Goal: Task Accomplishment & Management: Manage account settings

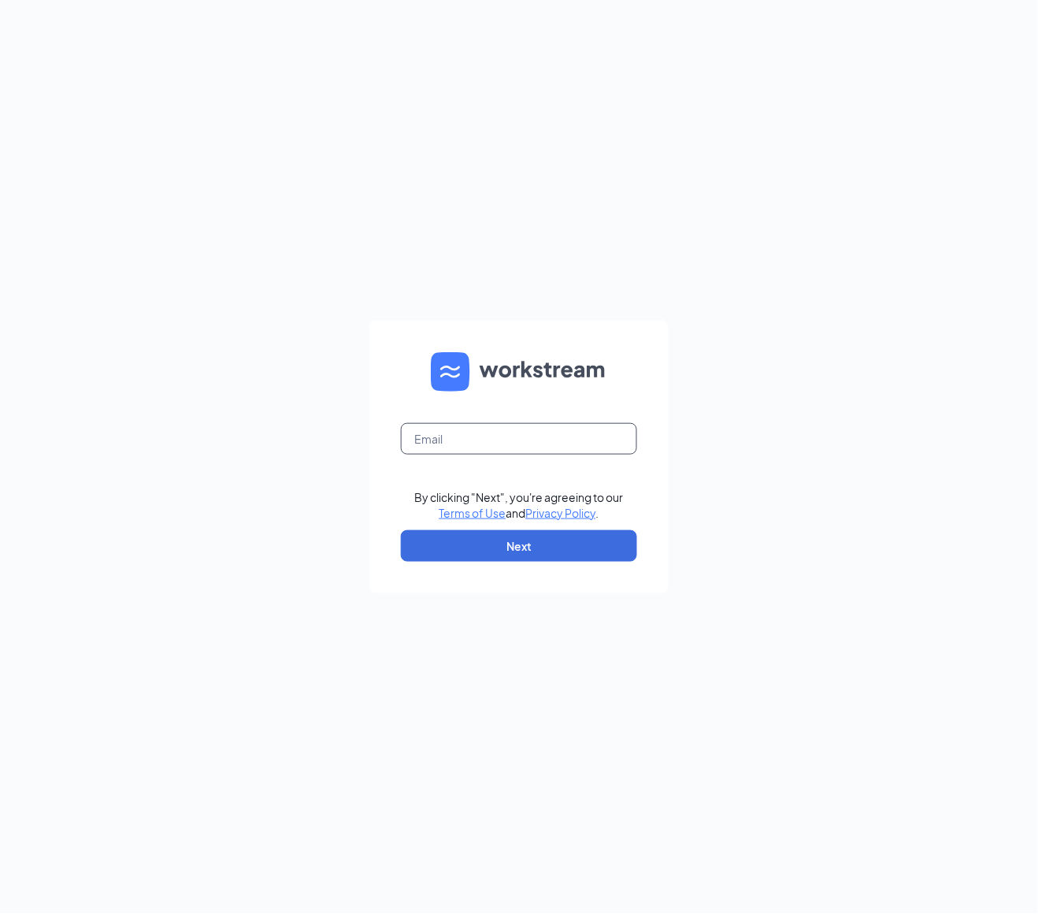
click at [582, 439] on input "text" at bounding box center [519, 439] width 236 height 32
type input "michael.melanson@batistaco.com"
click at [508, 542] on button "Next" at bounding box center [519, 546] width 236 height 32
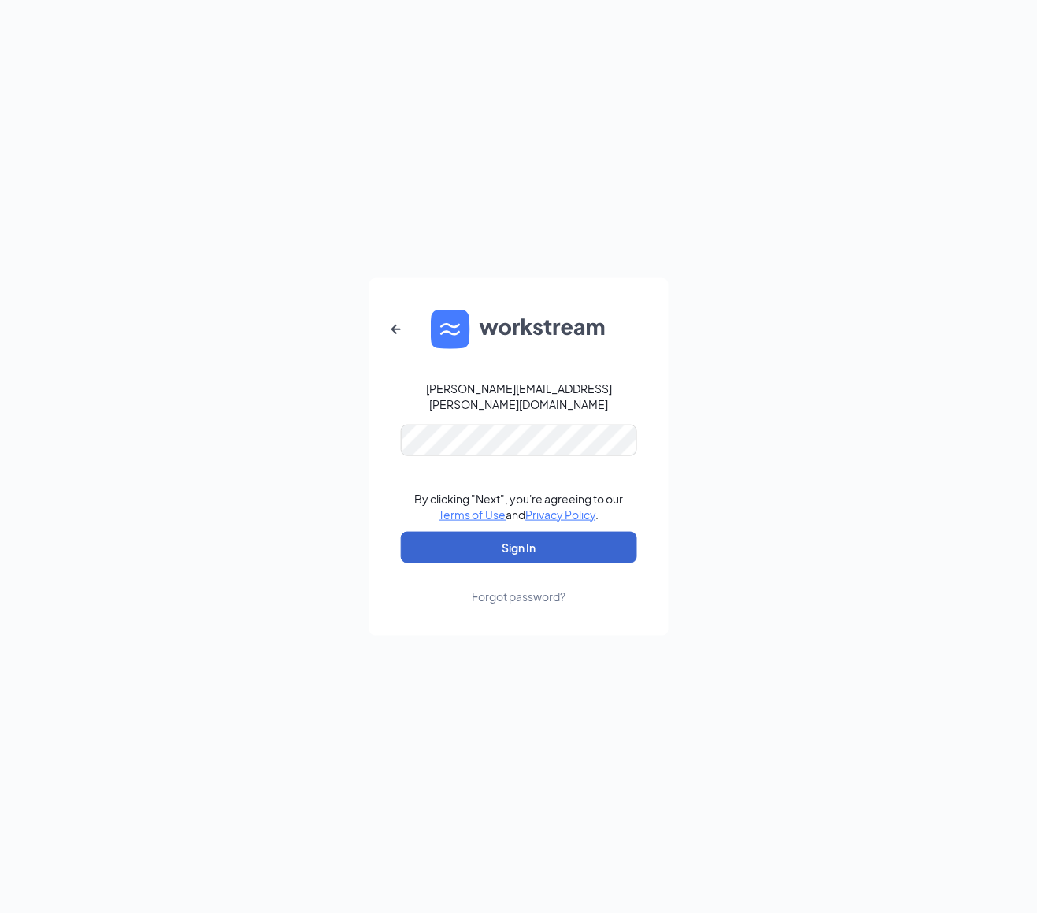
click at [537, 535] on button "Sign In" at bounding box center [519, 548] width 236 height 32
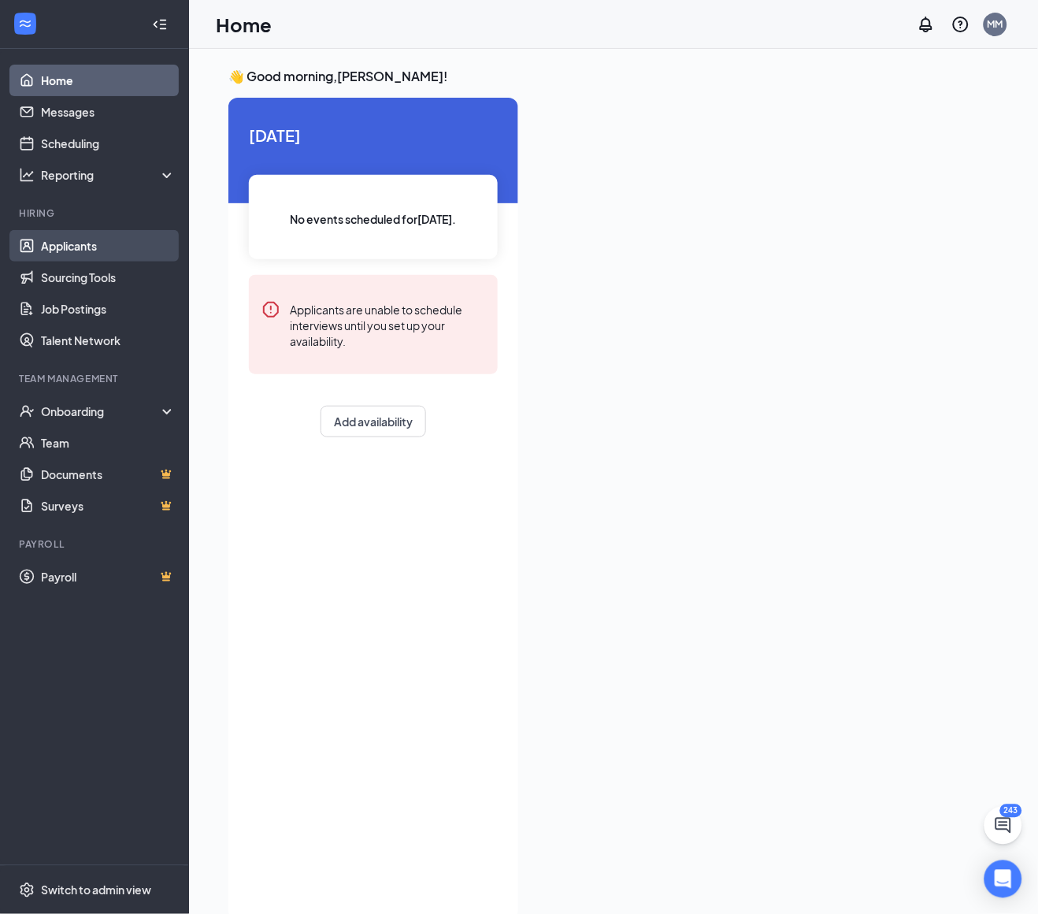
click at [103, 247] on link "Applicants" at bounding box center [108, 246] width 135 height 32
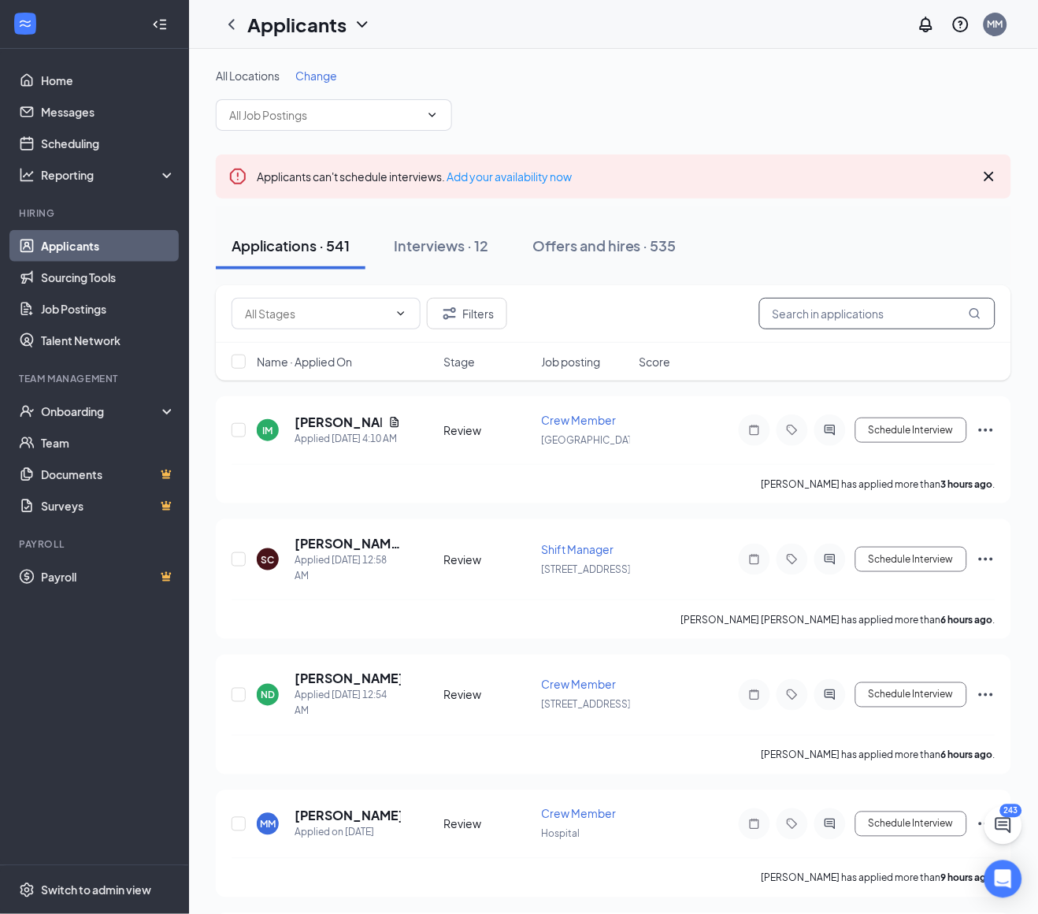
click at [847, 306] on input "text" at bounding box center [877, 314] width 236 height 32
paste input "[EMAIL_ADDRESS][DOMAIN_NAME]"
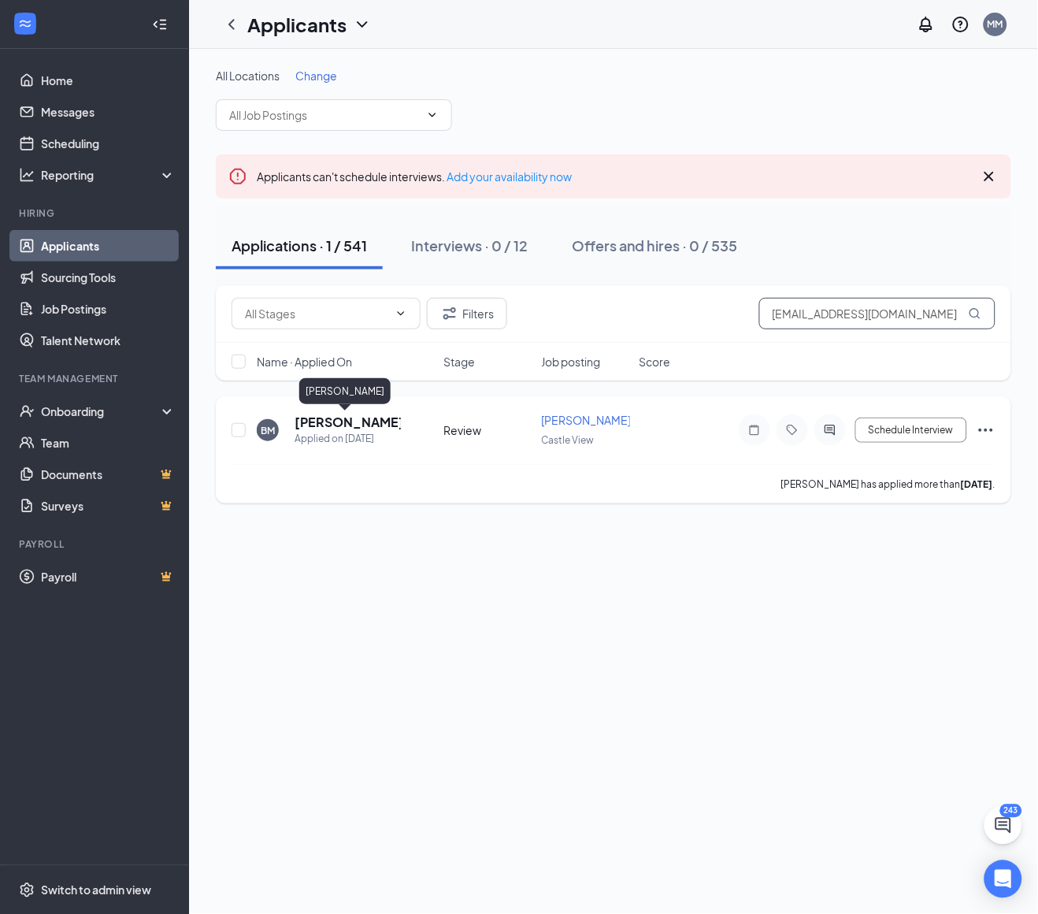
type input "[EMAIL_ADDRESS][DOMAIN_NAME]"
click at [356, 431] on div "Applied on [DATE]" at bounding box center [348, 439] width 106 height 16
click at [326, 428] on h5 "[PERSON_NAME]" at bounding box center [348, 421] width 106 height 17
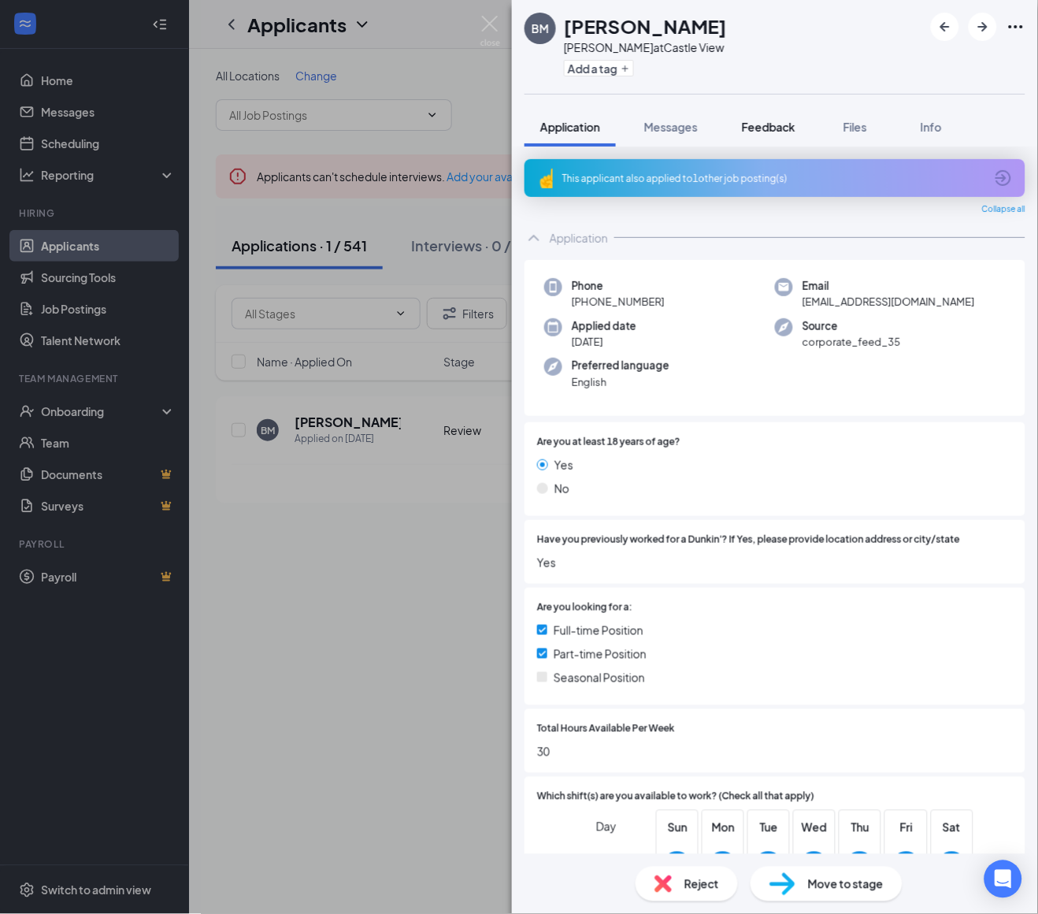
click at [767, 127] on span "Feedback" at bounding box center [769, 127] width 54 height 14
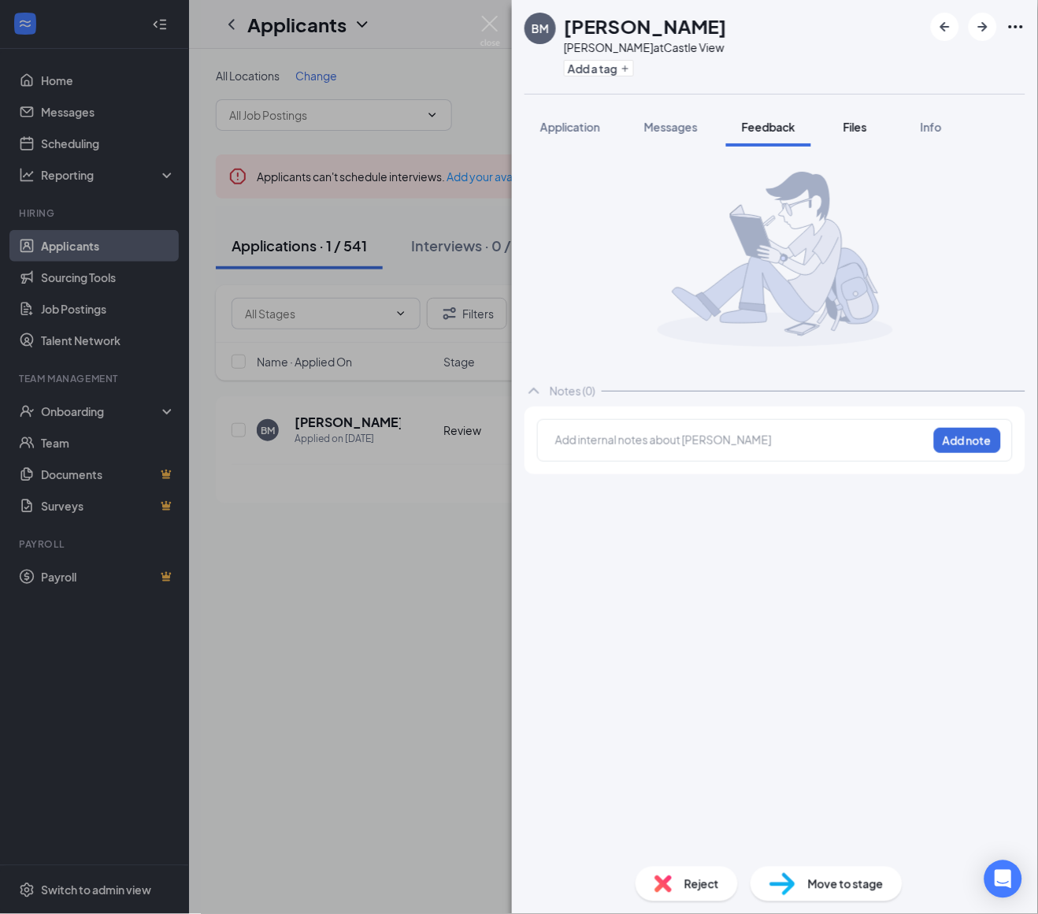
click at [852, 125] on span "Files" at bounding box center [856, 127] width 24 height 14
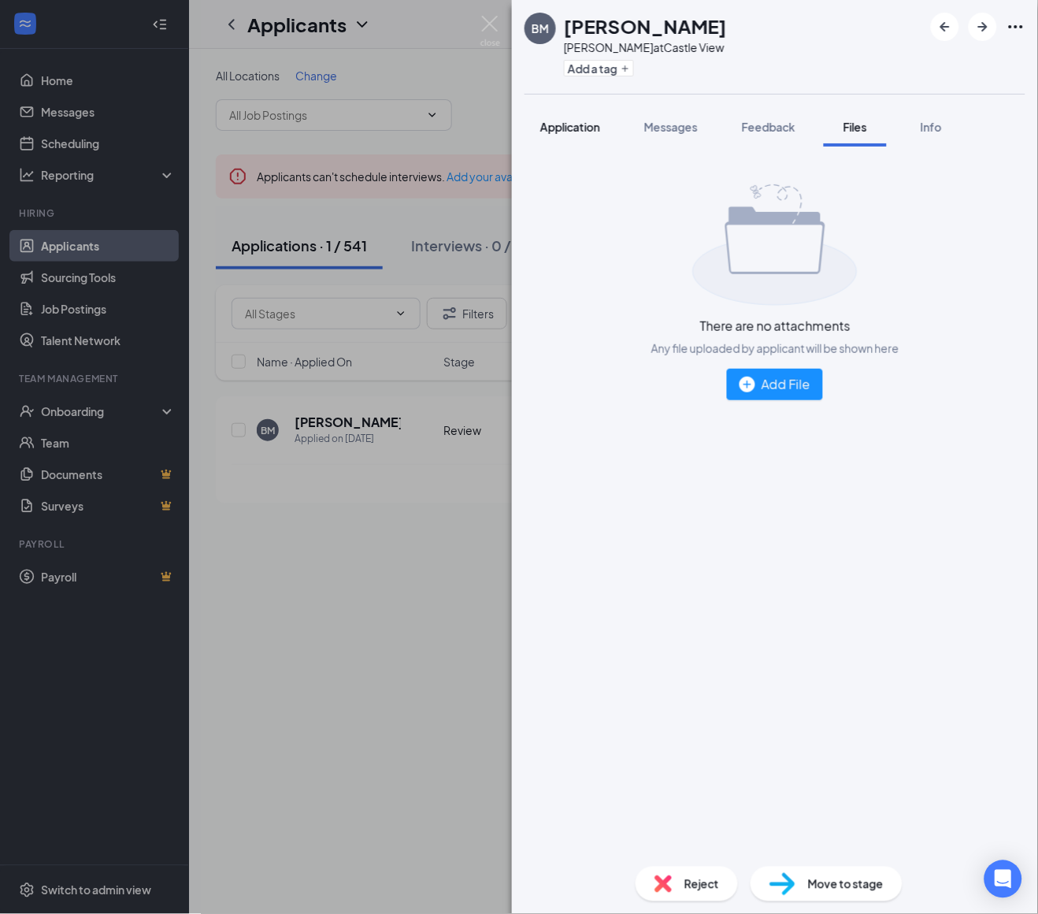
click at [595, 132] on span "Application" at bounding box center [570, 127] width 60 height 14
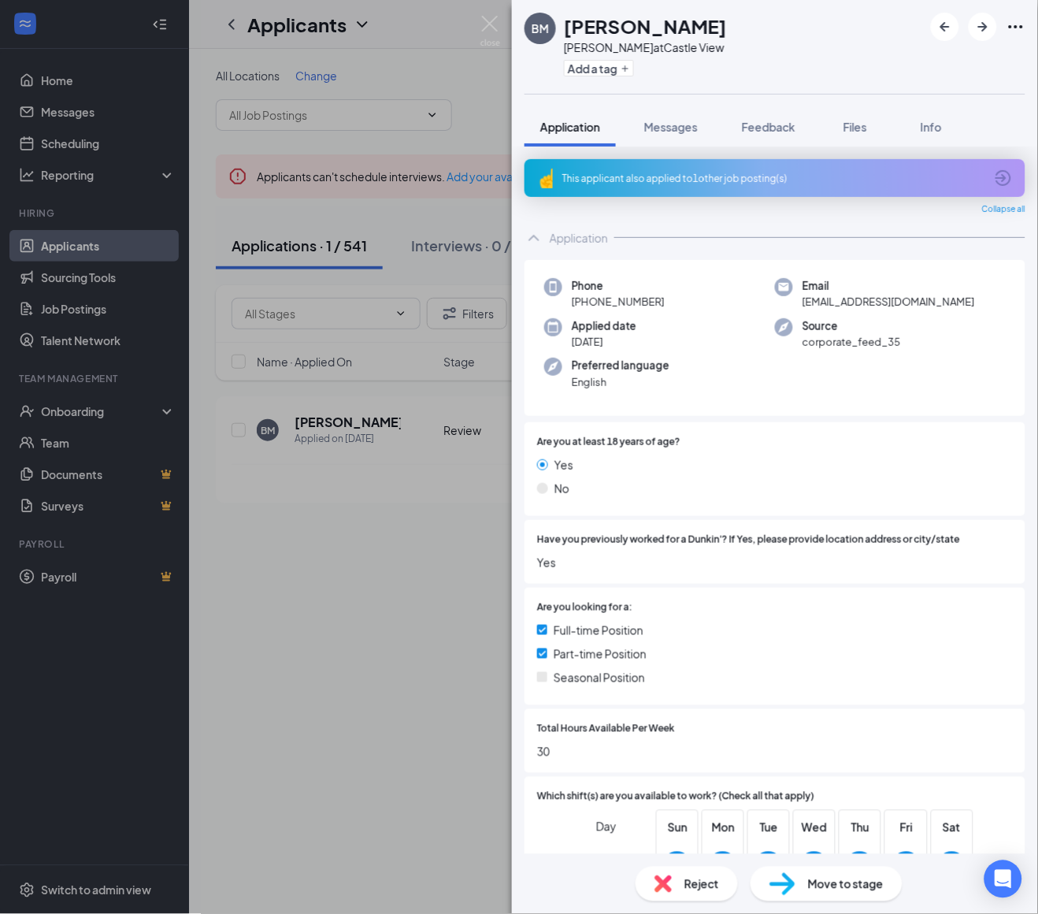
click at [1015, 22] on icon "Ellipses" at bounding box center [1016, 26] width 19 height 19
click at [911, 92] on link "Flag applicant" at bounding box center [931, 96] width 170 height 16
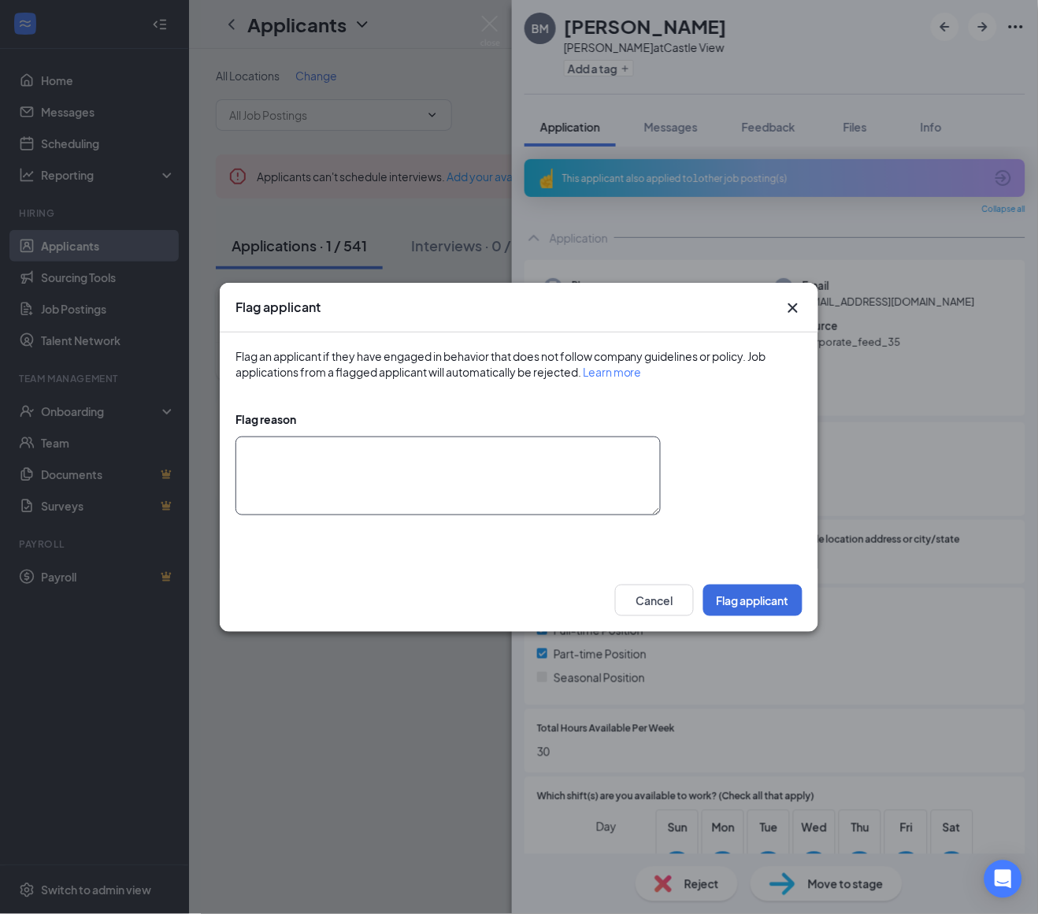
click at [438, 479] on textarea at bounding box center [447, 475] width 425 height 79
type textarea "110"
click at [763, 591] on button "Flag applicant" at bounding box center [752, 600] width 99 height 32
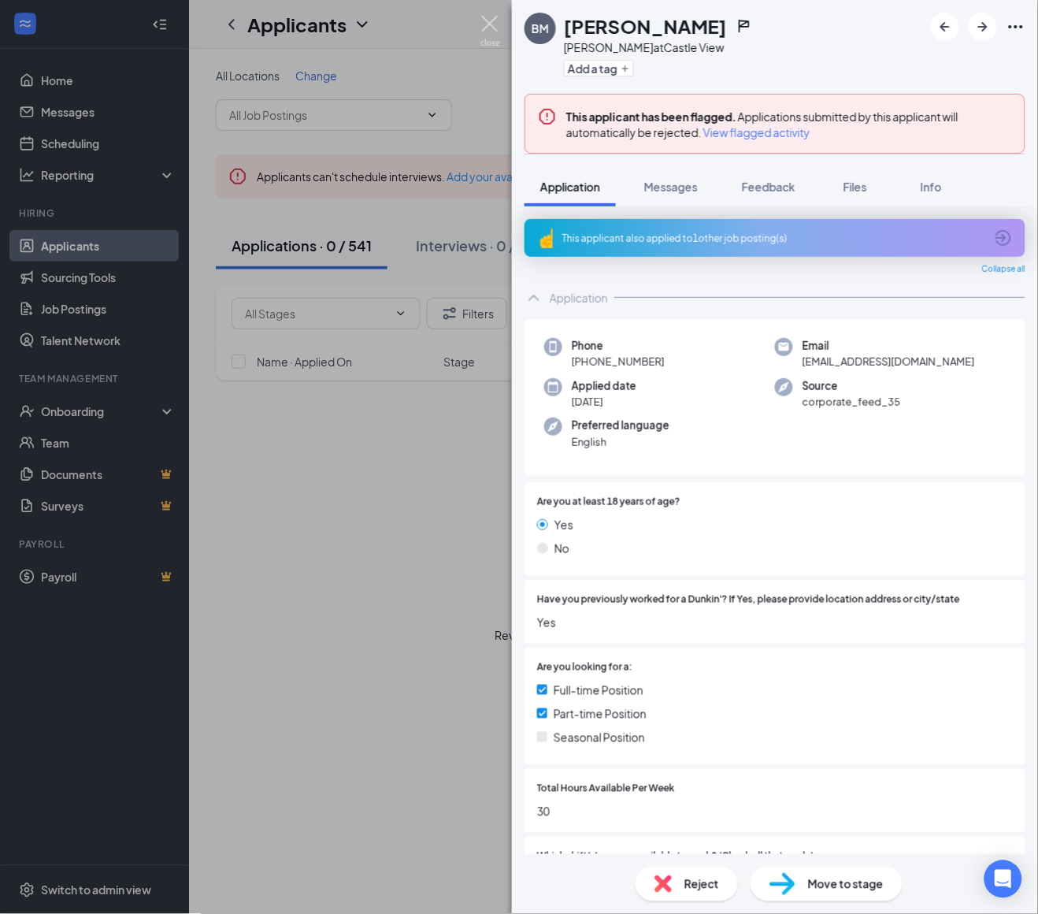
click at [486, 18] on img at bounding box center [490, 31] width 20 height 31
